Goal: Information Seeking & Learning: Learn about a topic

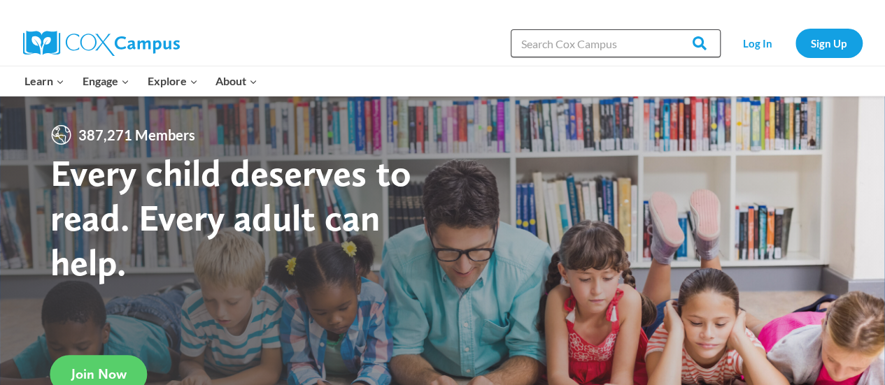
click at [566, 41] on input "Search in [URL][DOMAIN_NAME]" at bounding box center [616, 43] width 210 height 28
type input "articulation picture"
click at [703, 42] on input "Search" at bounding box center [693, 43] width 55 height 28
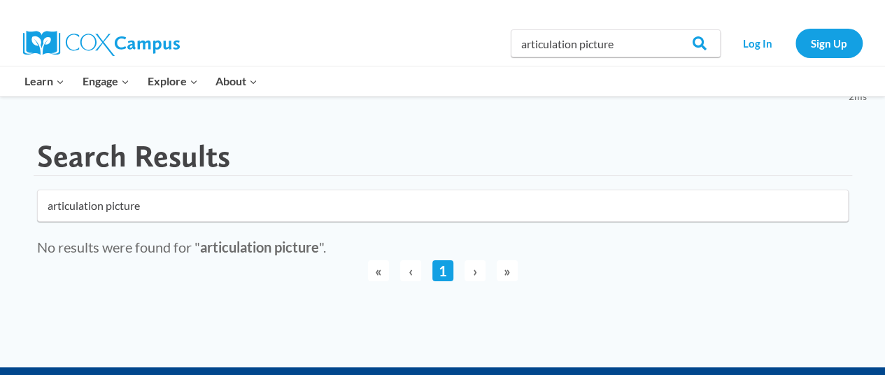
click at [100, 41] on img at bounding box center [101, 43] width 157 height 25
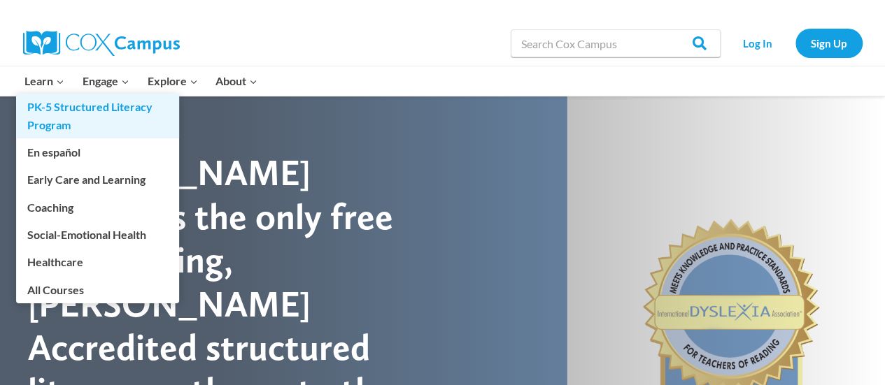
click at [55, 111] on link "PK-5 Structured Literacy Program" at bounding box center [97, 116] width 163 height 45
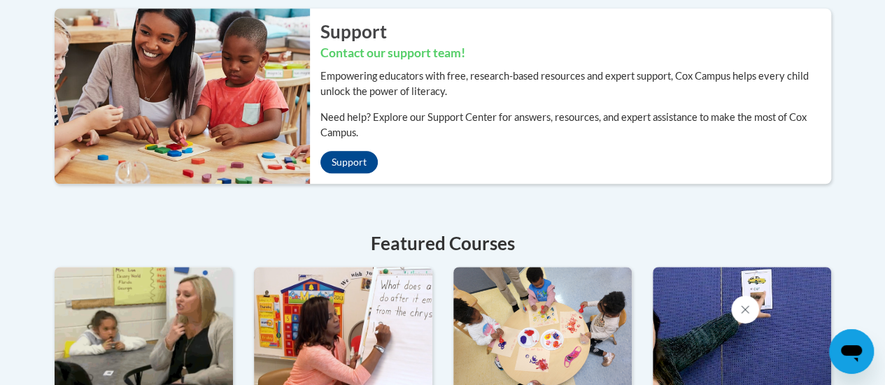
scroll to position [629, 0]
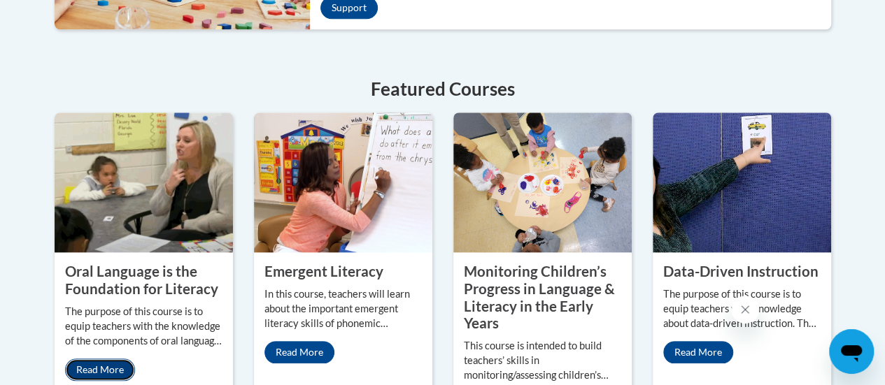
click at [113, 371] on link "Read More" at bounding box center [100, 370] width 70 height 22
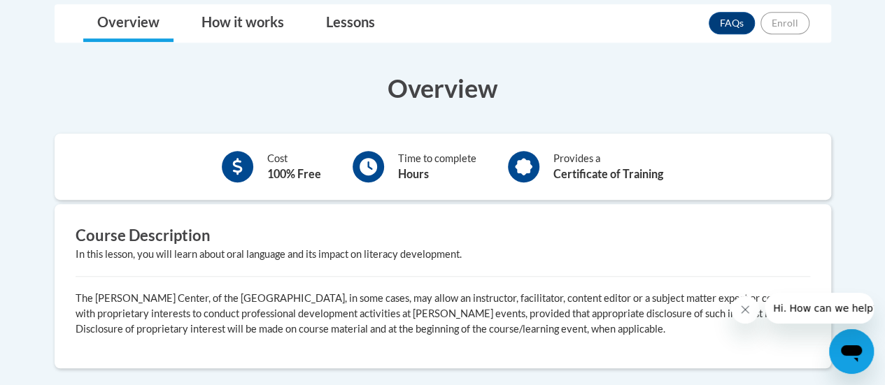
scroll to position [96, 0]
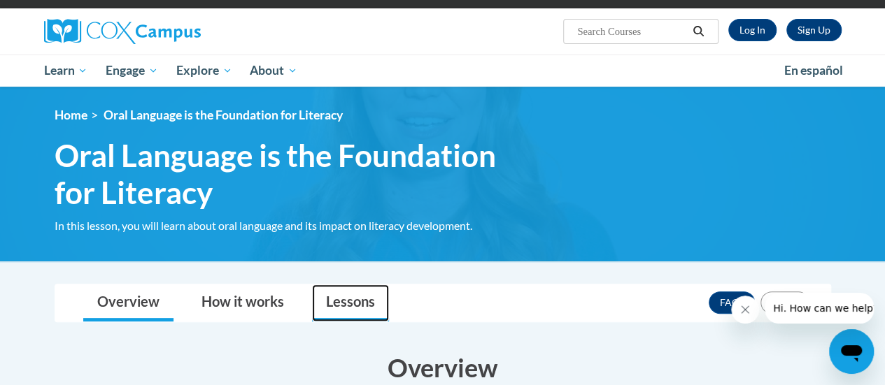
click at [365, 314] on link "Lessons" at bounding box center [350, 303] width 77 height 37
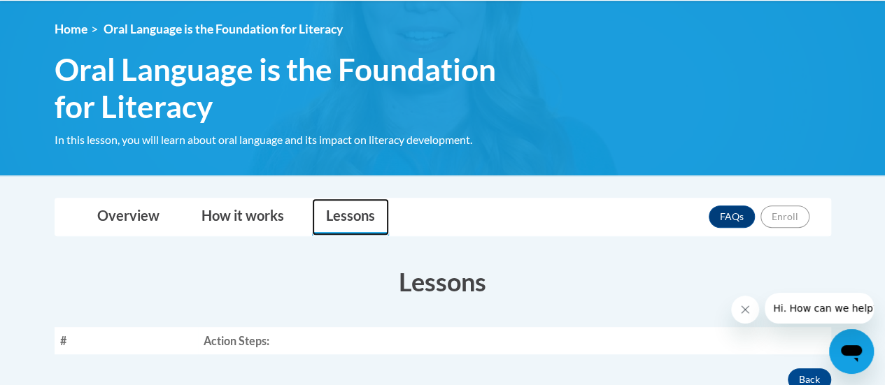
scroll to position [376, 0]
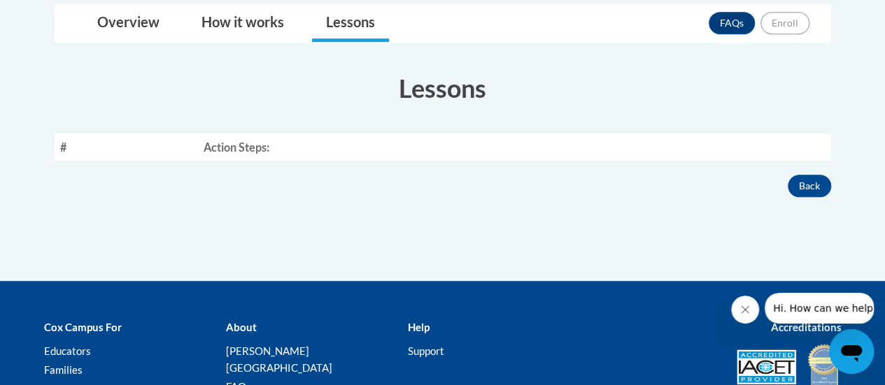
click at [251, 148] on th "Action Steps:" at bounding box center [514, 147] width 632 height 27
click at [236, 22] on link "How it works" at bounding box center [242, 23] width 110 height 37
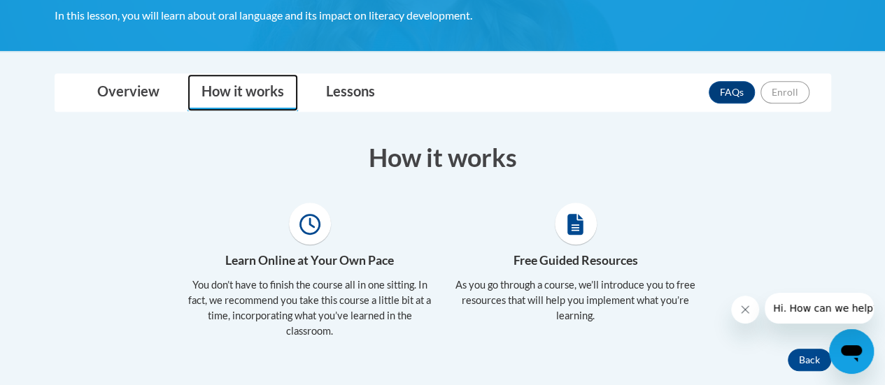
scroll to position [306, 0]
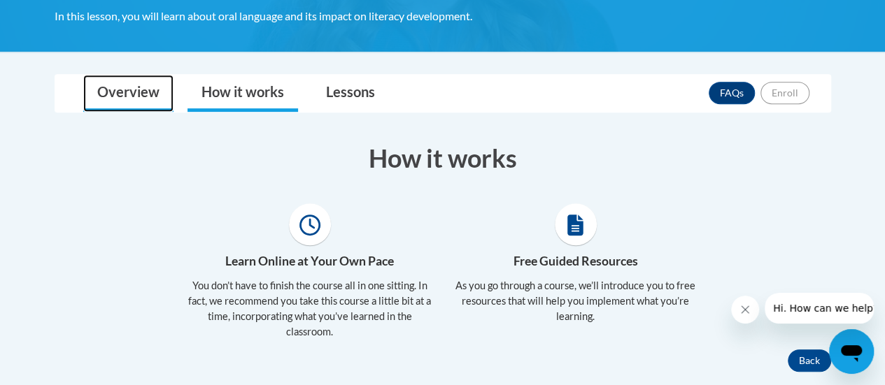
click at [166, 90] on link "Overview" at bounding box center [128, 93] width 90 height 37
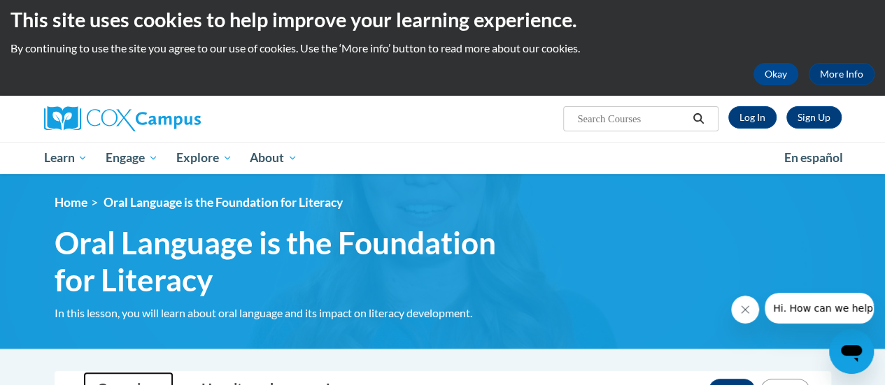
scroll to position [0, 0]
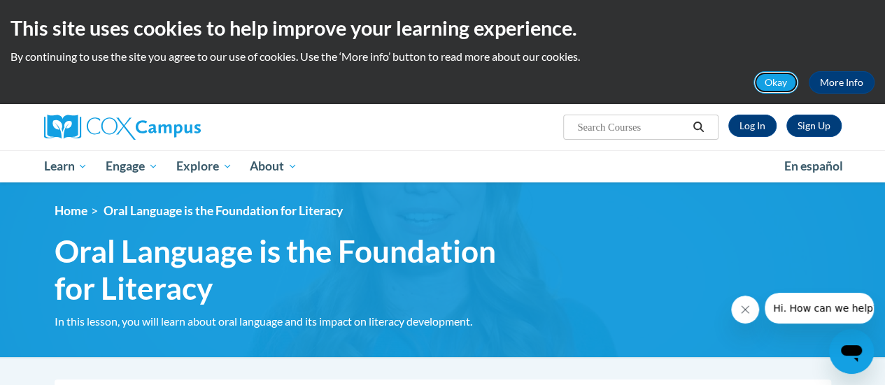
click at [785, 78] on button "Okay" at bounding box center [775, 82] width 45 height 22
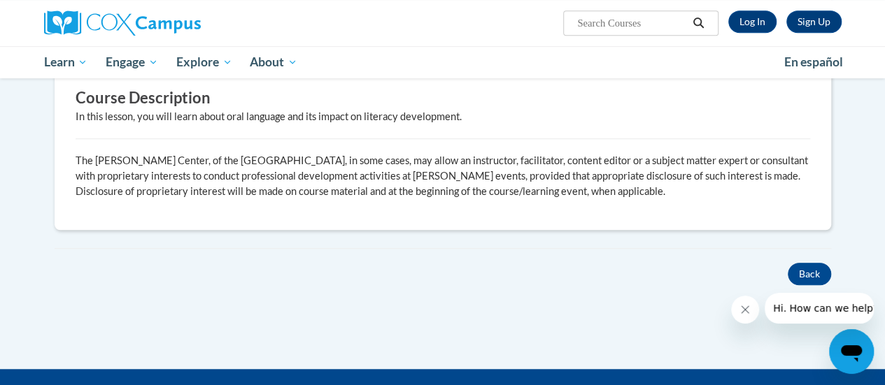
scroll to position [280, 0]
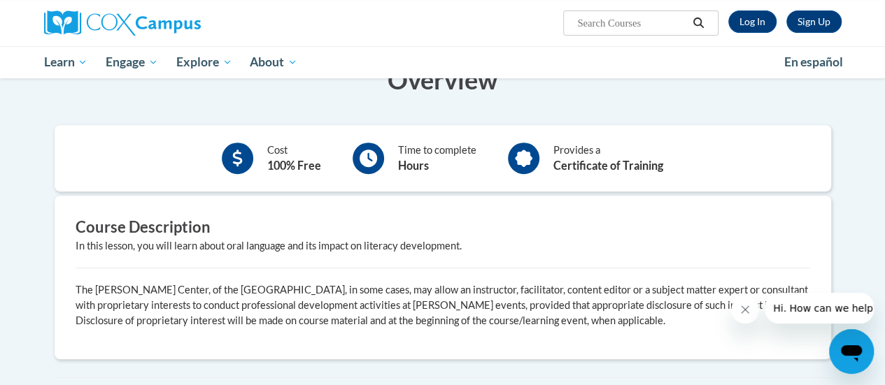
click at [665, 106] on div "Overview Cost 100% Free Time to complete Hours Provides a Certificate of Traini…" at bounding box center [442, 220] width 797 height 317
